Goal: Check status: Check status

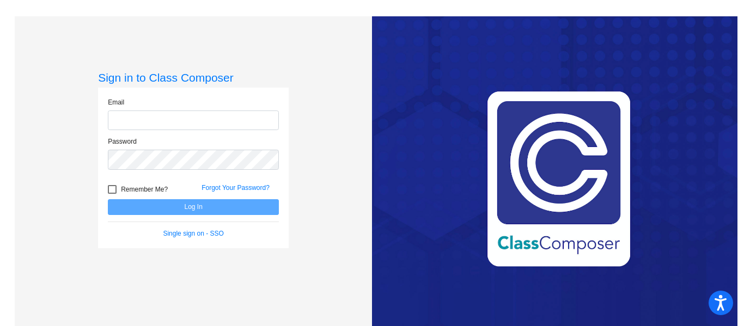
click at [112, 123] on input "email" at bounding box center [193, 121] width 171 height 20
type input "taglientin@harrisontwp.k12.nj.us"
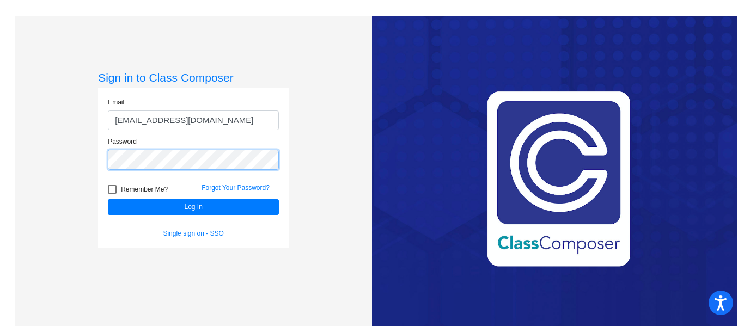
click at [108, 199] on button "Log In" at bounding box center [193, 207] width 171 height 16
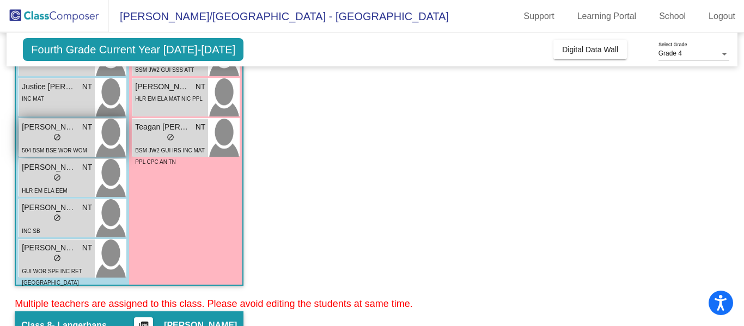
scroll to position [394, 0]
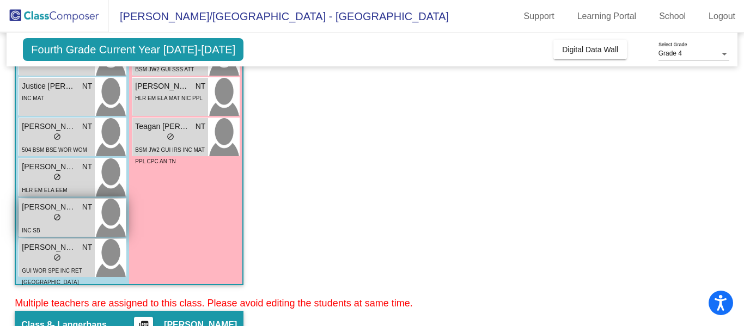
click at [71, 223] on div "lock do_not_disturb_alt" at bounding box center [57, 218] width 70 height 11
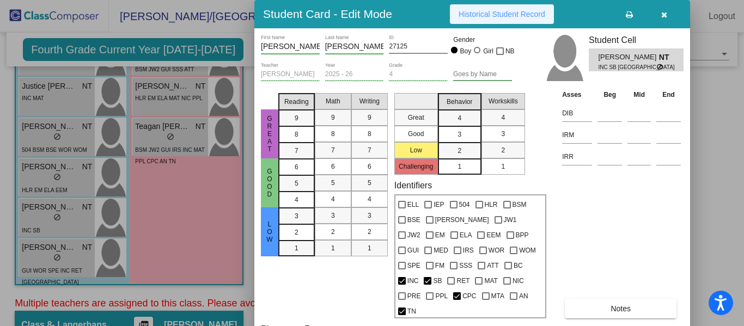
click at [495, 14] on span "Historical Student Record" at bounding box center [502, 14] width 87 height 9
click at [669, 11] on button "button" at bounding box center [663, 14] width 35 height 20
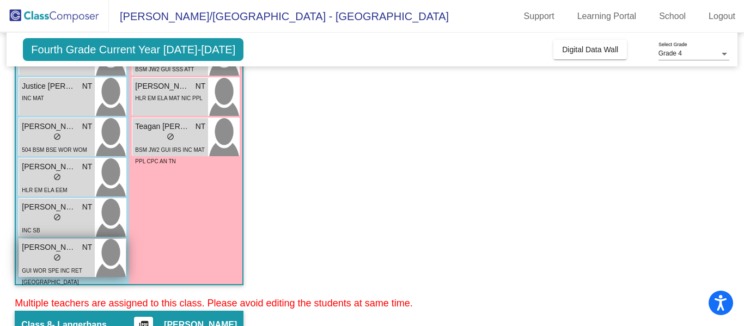
click at [70, 252] on span "Michael Gilmore Willis" at bounding box center [49, 247] width 54 height 11
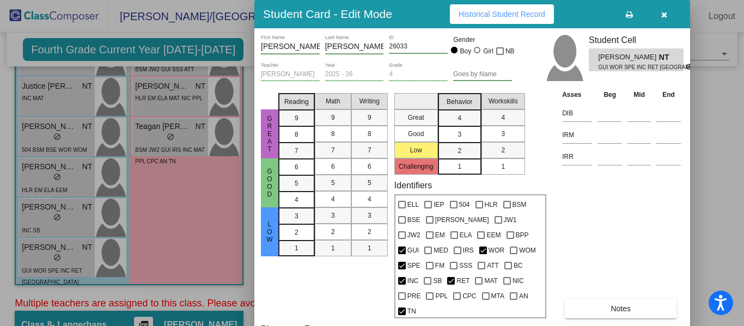
click at [529, 15] on span "Historical Student Record" at bounding box center [502, 14] width 87 height 9
click at [667, 19] on button "button" at bounding box center [663, 14] width 35 height 20
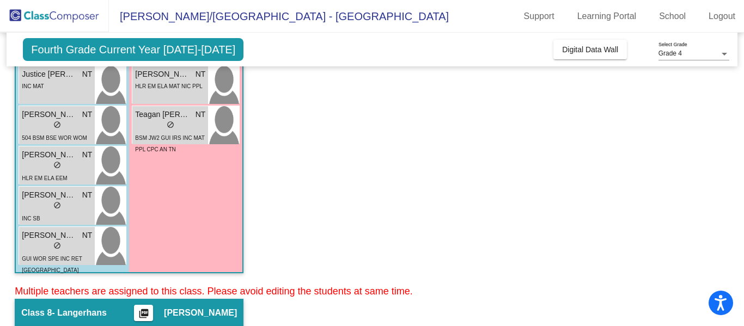
scroll to position [408, 0]
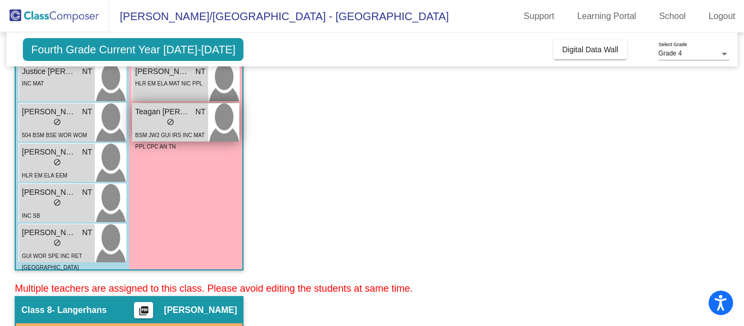
click at [188, 126] on div "lock do_not_disturb_alt" at bounding box center [170, 123] width 70 height 11
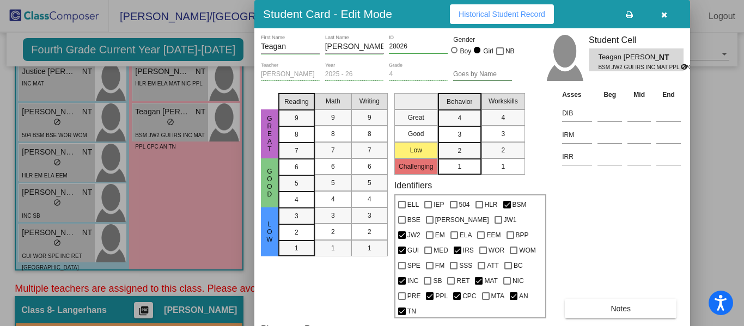
click at [535, 14] on span "Historical Student Record" at bounding box center [502, 14] width 87 height 9
click at [661, 22] on button "button" at bounding box center [663, 14] width 35 height 20
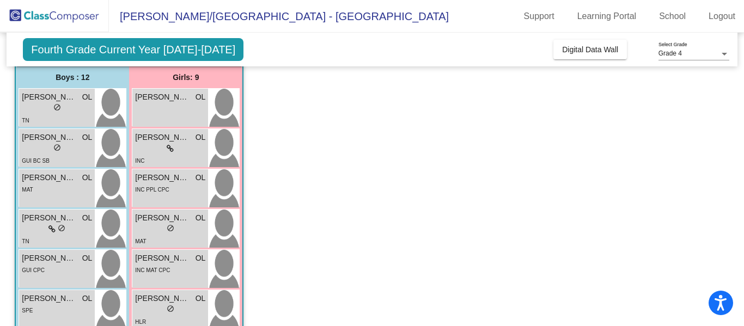
scroll to position [687, 0]
click at [68, 113] on div "lock do_not_disturb_alt" at bounding box center [57, 108] width 70 height 11
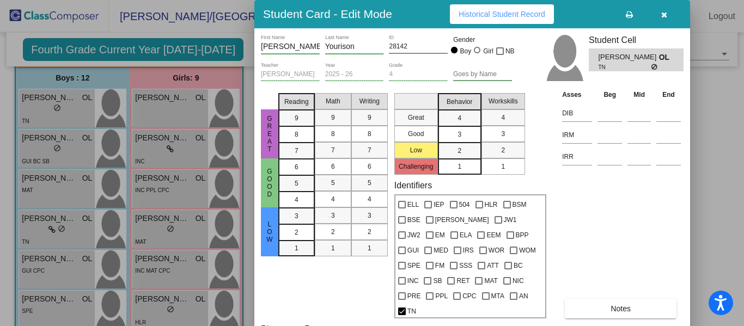
click at [539, 16] on span "Historical Student Record" at bounding box center [502, 14] width 87 height 9
click at [661, 17] on icon "button" at bounding box center [664, 15] width 6 height 8
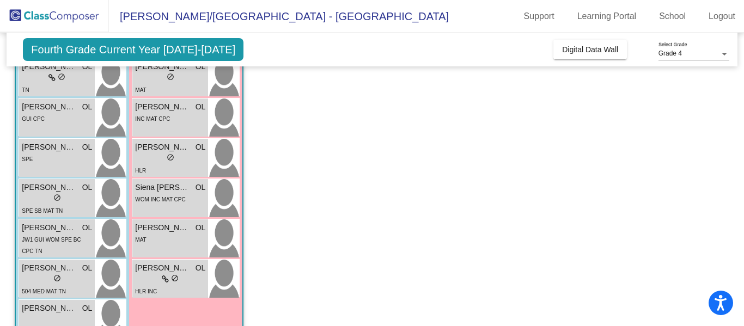
scroll to position [832, 0]
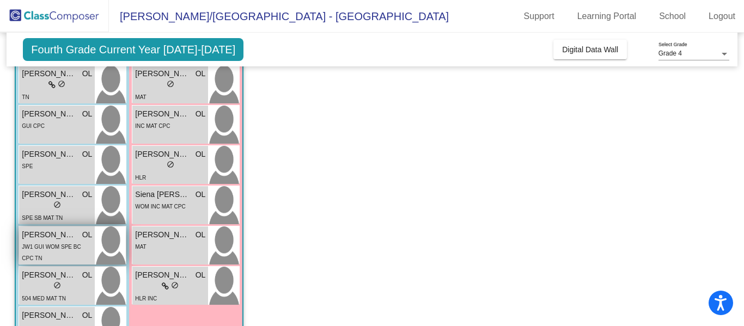
click at [53, 261] on div "JW1 GUI WOM SPE BC CPC TN" at bounding box center [57, 252] width 70 height 23
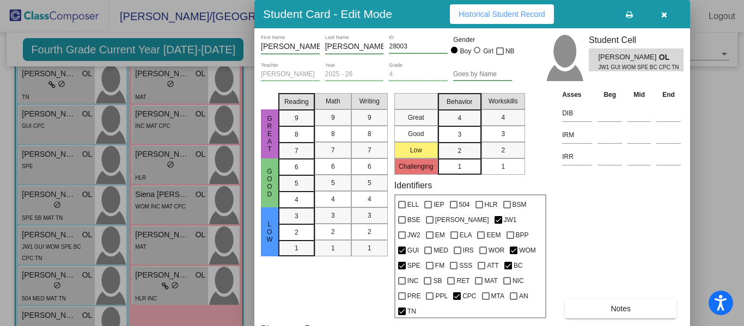
click at [531, 20] on button "Historical Student Record" at bounding box center [502, 14] width 104 height 20
click at [670, 14] on button "button" at bounding box center [663, 14] width 35 height 20
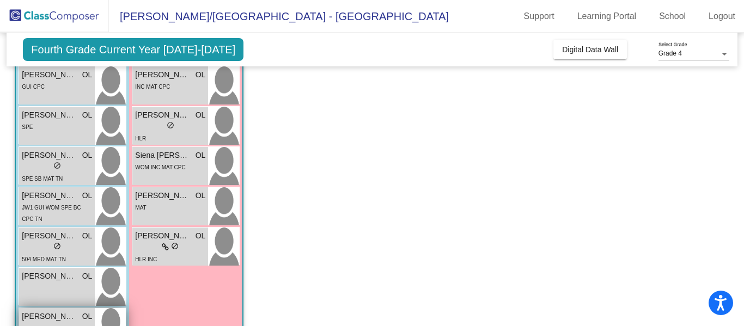
scroll to position [873, 0]
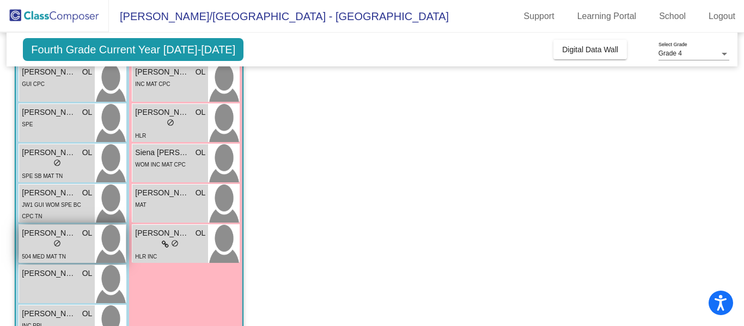
click at [69, 249] on div "lock do_not_disturb_alt" at bounding box center [57, 244] width 70 height 11
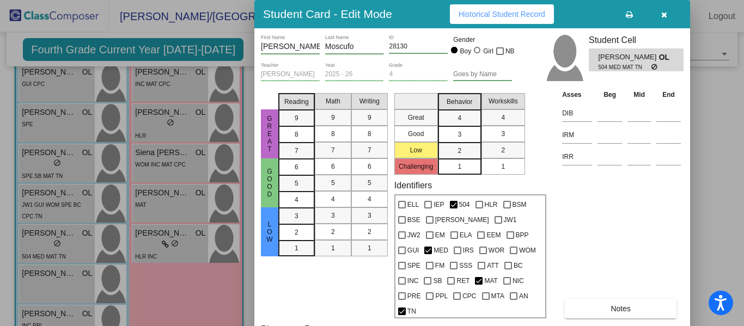
click at [526, 19] on button "Historical Student Record" at bounding box center [502, 14] width 104 height 20
click at [661, 23] on button "button" at bounding box center [663, 14] width 35 height 20
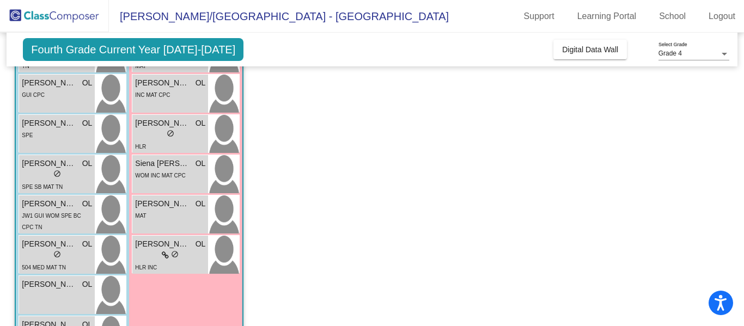
scroll to position [858, 0]
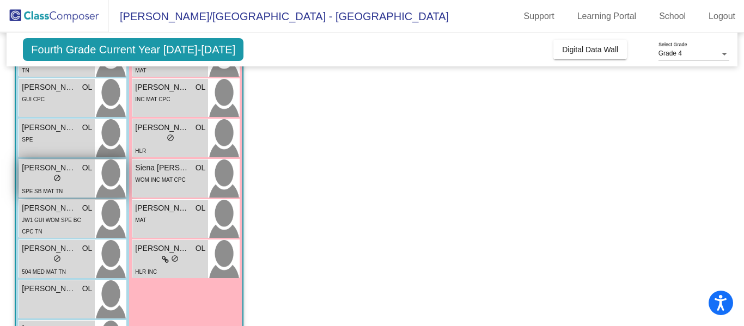
click at [70, 190] on div "SPE SB MAT TN" at bounding box center [57, 190] width 70 height 11
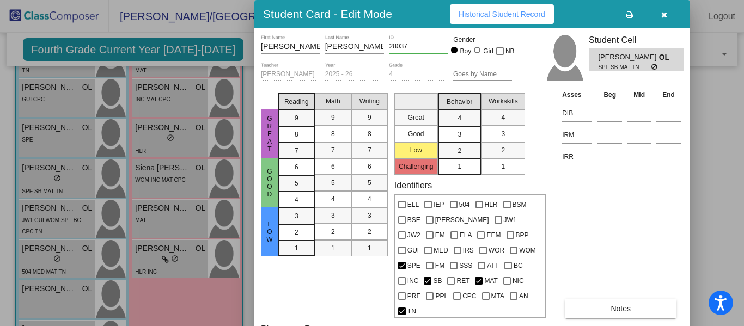
click at [534, 17] on span "Historical Student Record" at bounding box center [502, 14] width 87 height 9
click at [670, 21] on button "button" at bounding box center [663, 14] width 35 height 20
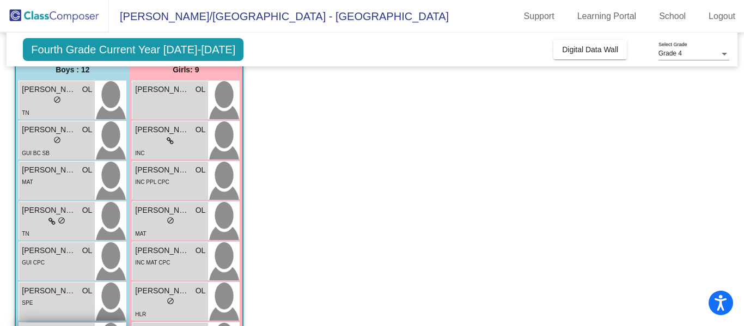
scroll to position [693, 0]
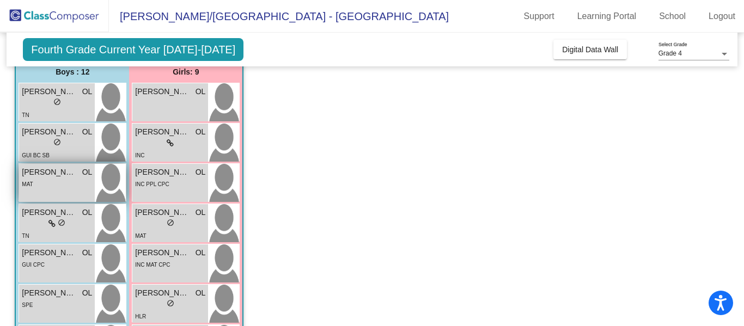
click at [70, 176] on span "Declan Sumner" at bounding box center [49, 172] width 54 height 11
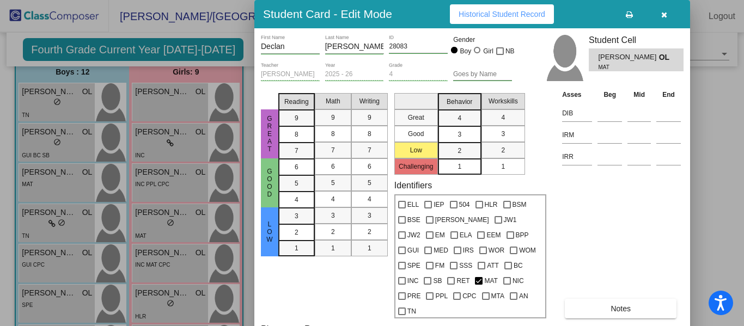
click at [662, 11] on icon "button" at bounding box center [664, 15] width 6 height 8
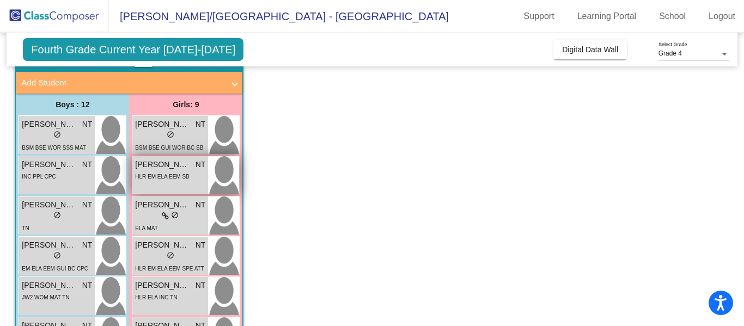
scroll to position [72, 0]
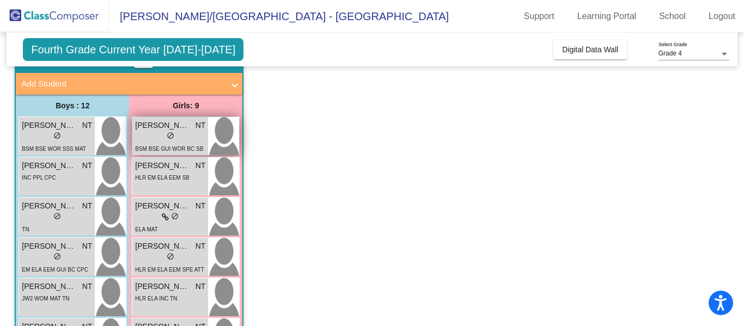
click at [182, 139] on div "lock do_not_disturb_alt" at bounding box center [170, 136] width 70 height 11
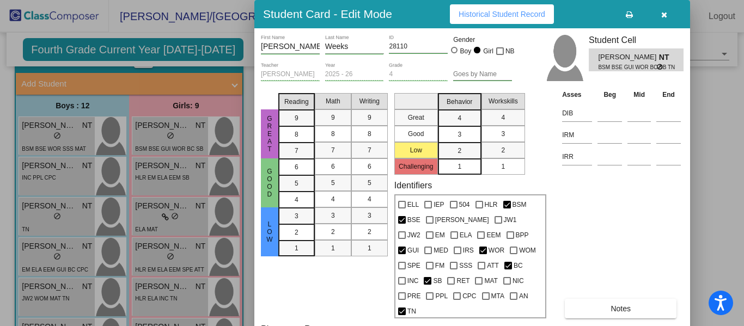
click at [473, 17] on span "Historical Student Record" at bounding box center [502, 14] width 87 height 9
click at [663, 21] on button "button" at bounding box center [663, 14] width 35 height 20
